Goal: Check status

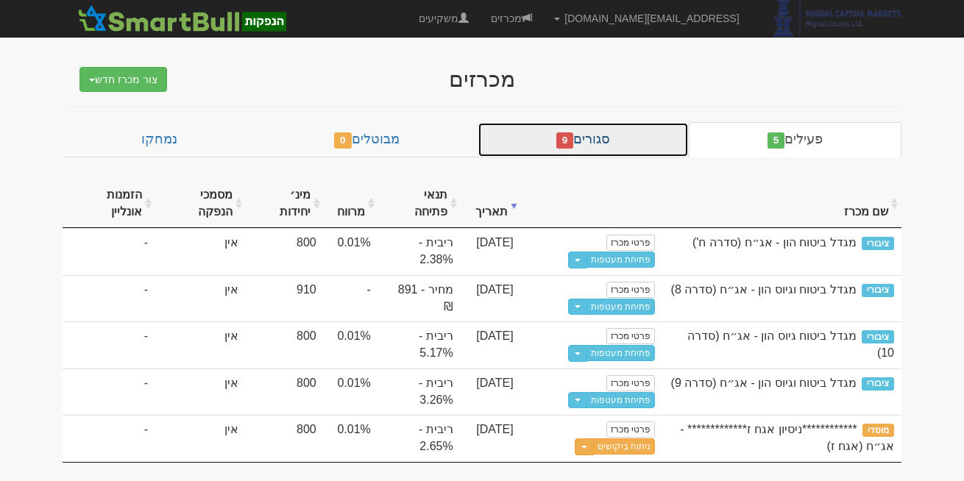
click at [611, 145] on link "סגורים 9" at bounding box center [583, 139] width 211 height 35
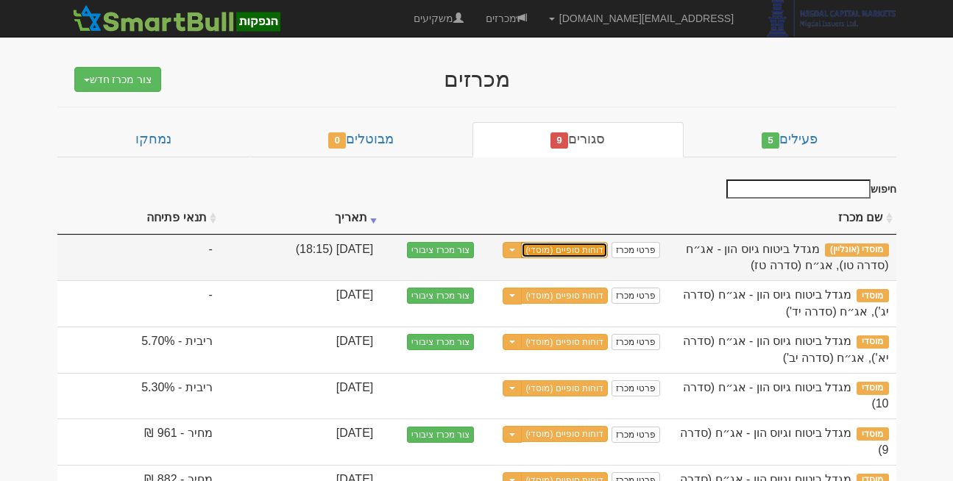
click at [554, 244] on link "דוחות סופיים (מוסדי)" at bounding box center [564, 250] width 87 height 16
